Goal: Task Accomplishment & Management: Manage account settings

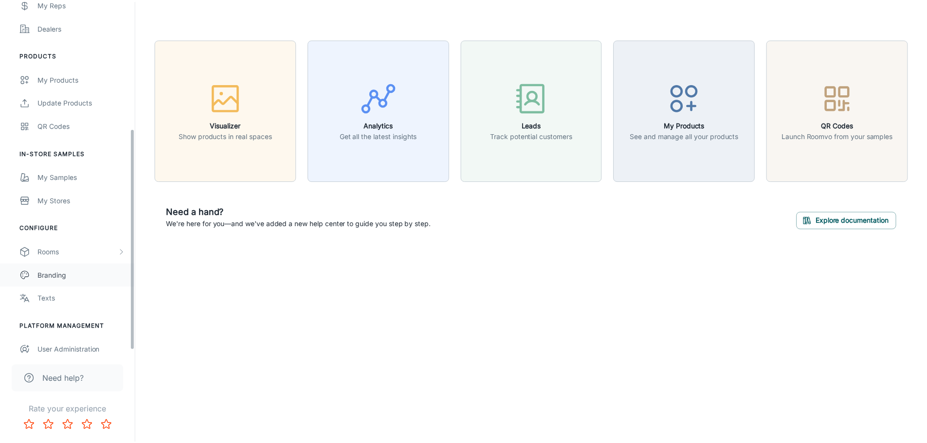
scroll to position [207, 0]
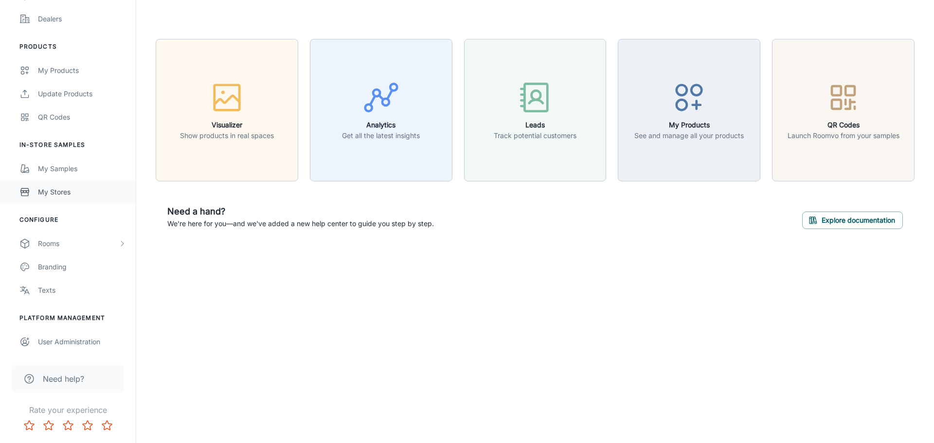
click at [79, 190] on div "My Stores" at bounding box center [82, 192] width 88 height 11
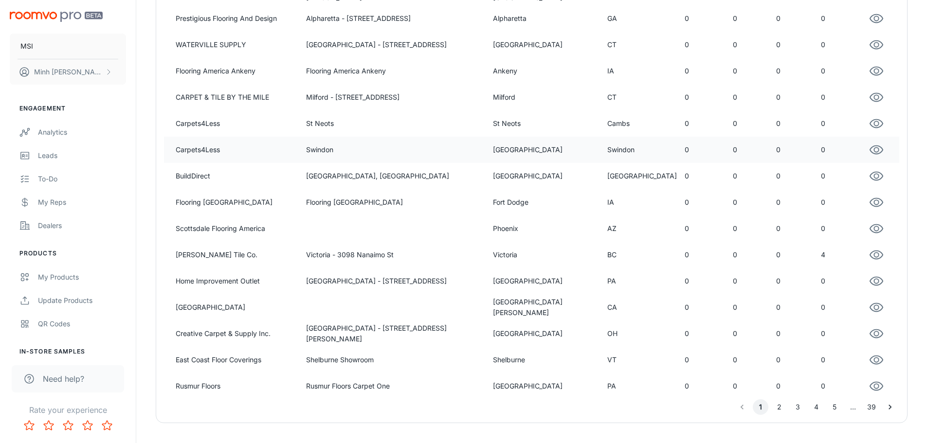
scroll to position [622, 0]
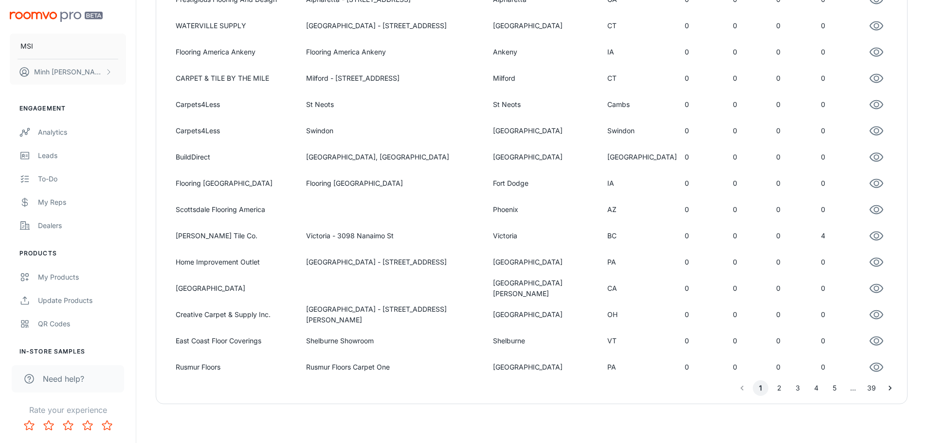
click at [803, 389] on button "3" at bounding box center [798, 388] width 16 height 16
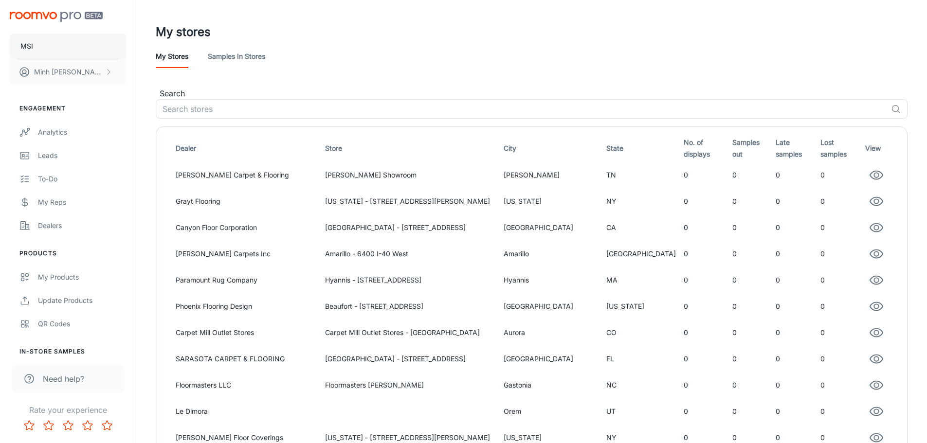
click at [94, 51] on button "MSI" at bounding box center [68, 46] width 116 height 25
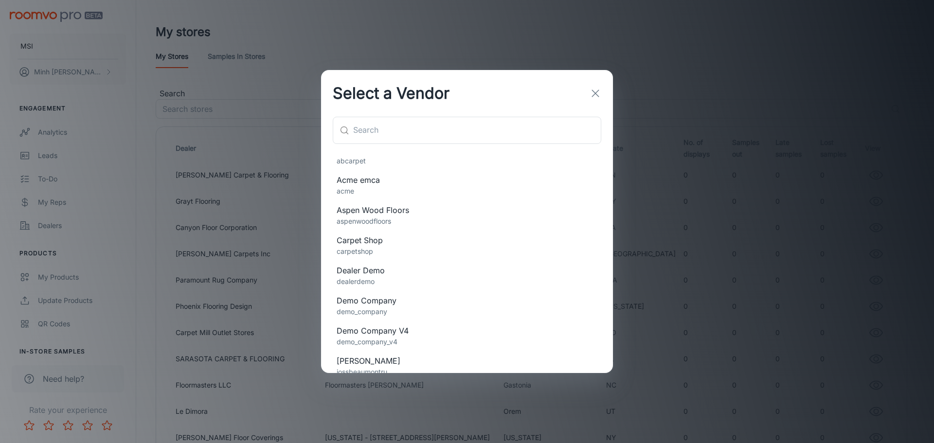
click at [261, 230] on div "Select a Vendor ​ ​ abcarpet Acme emca acme Aspen Wood Floors aspenwoodfloors C…" at bounding box center [467, 221] width 934 height 443
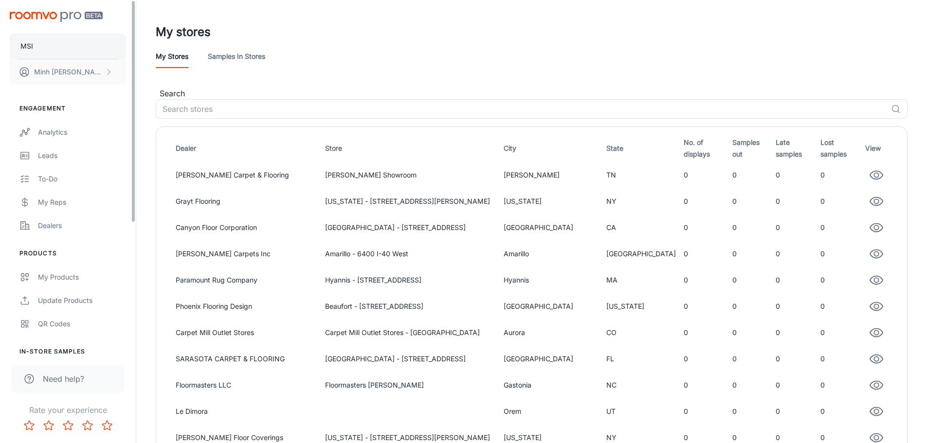
click at [85, 51] on button "MSI" at bounding box center [68, 46] width 116 height 25
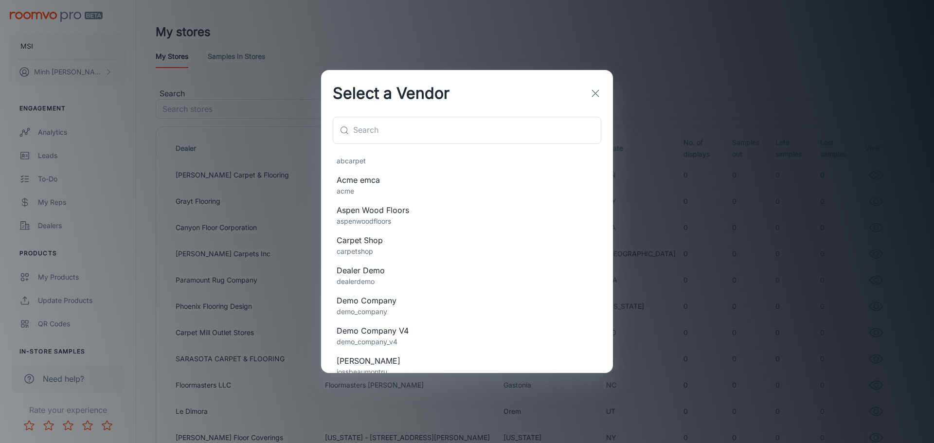
click at [411, 271] on span "Dealer Demo" at bounding box center [467, 271] width 261 height 12
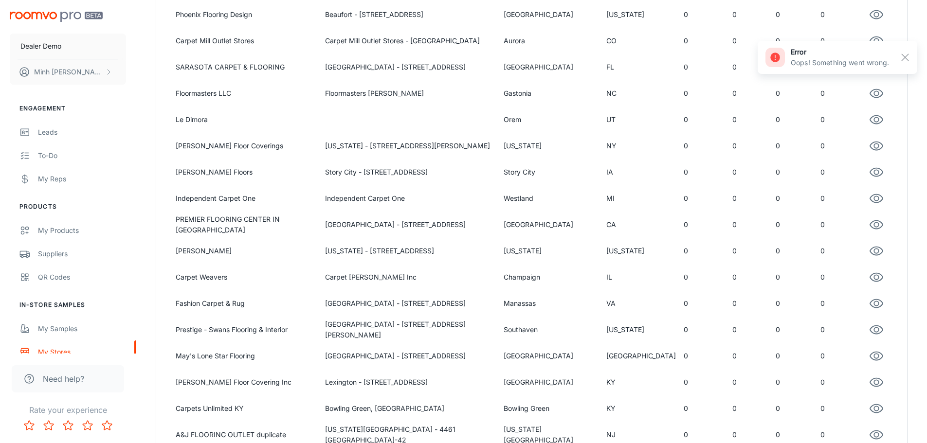
scroll to position [618, 0]
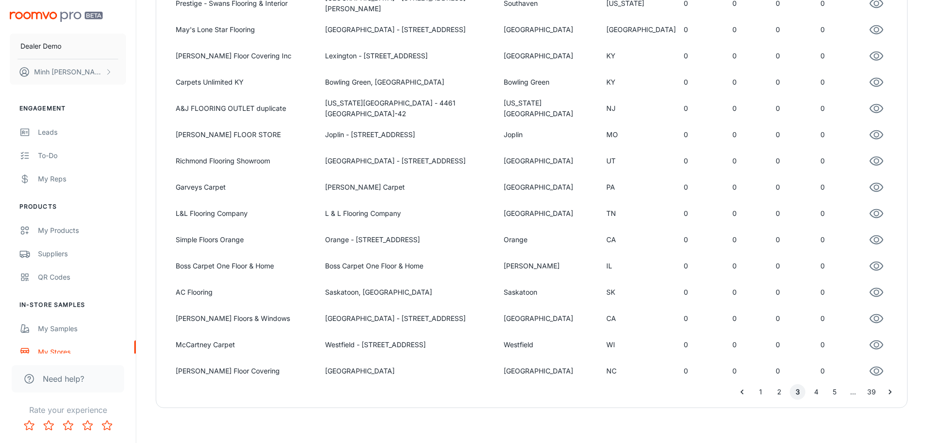
click at [757, 390] on button "1" at bounding box center [761, 392] width 16 height 16
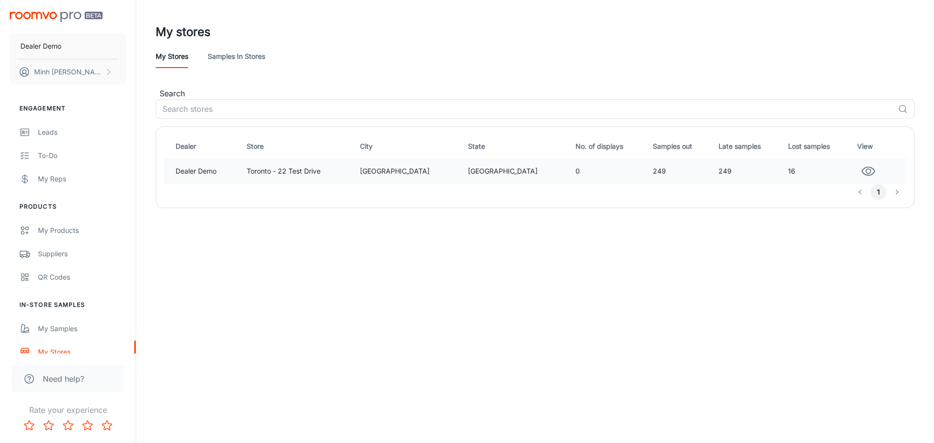
click at [324, 177] on td "Toronto - 22 Test Drive" at bounding box center [300, 171] width 114 height 26
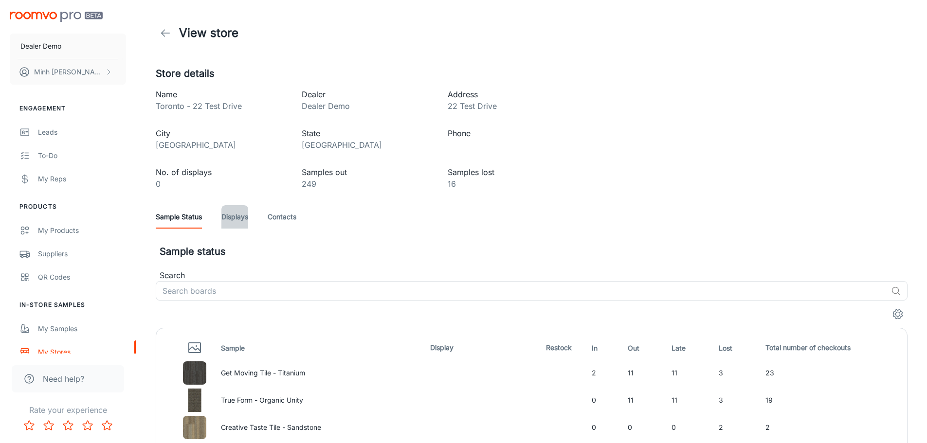
click at [247, 218] on link "Displays" at bounding box center [234, 216] width 27 height 23
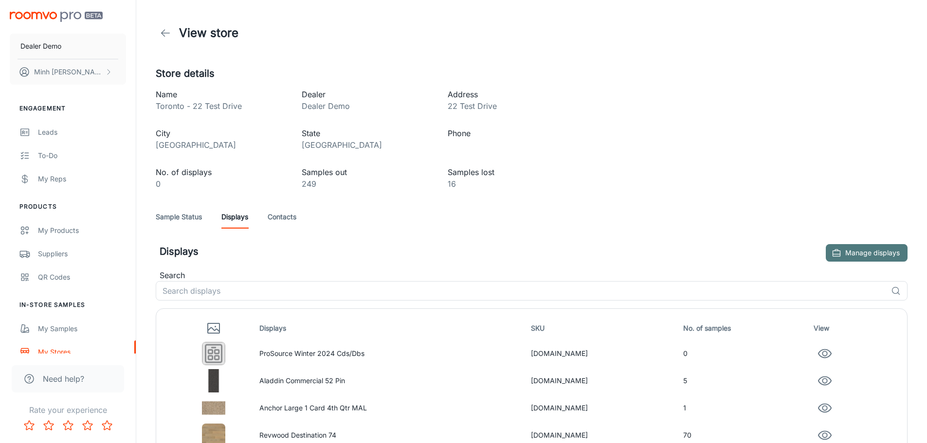
click at [871, 251] on button "Manage displays" at bounding box center [867, 253] width 82 height 18
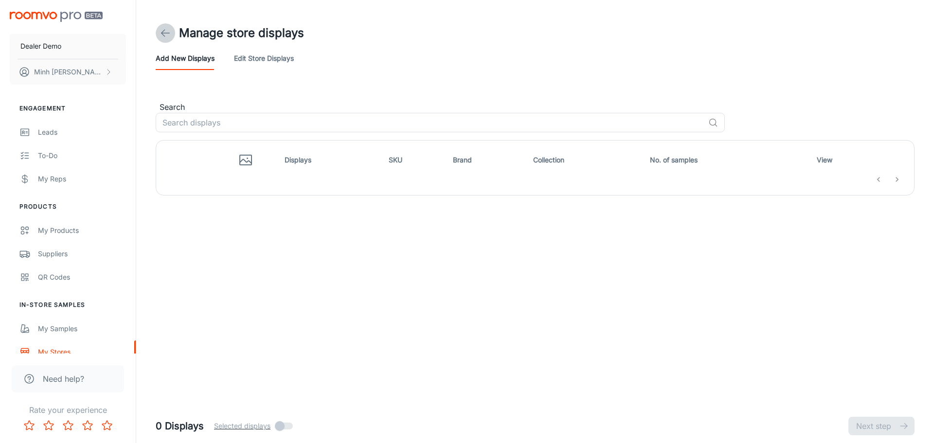
click at [168, 31] on icon at bounding box center [166, 33] width 12 height 12
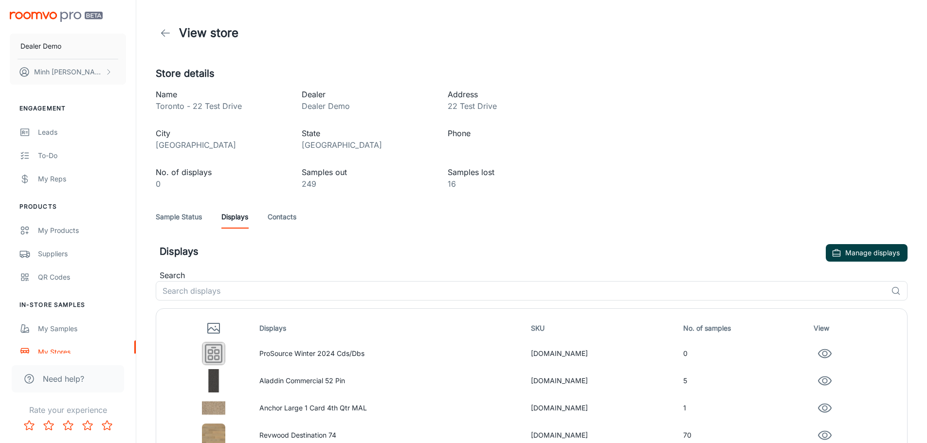
click at [852, 254] on button "Manage displays" at bounding box center [867, 253] width 82 height 18
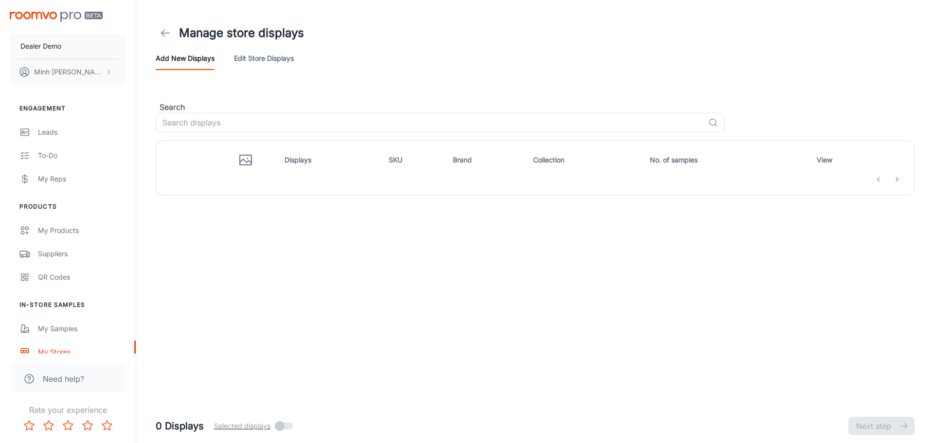
click at [268, 56] on link "Edit store displays" at bounding box center [264, 58] width 60 height 23
